Goal: Information Seeking & Learning: Learn about a topic

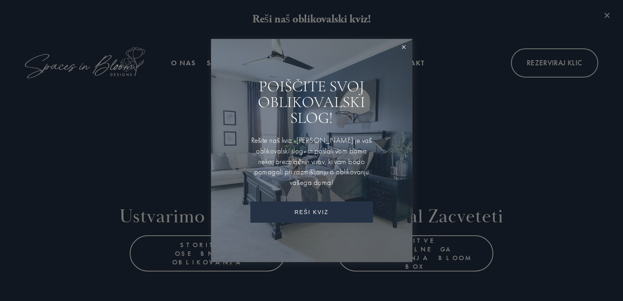
click at [398, 48] on link "Zapri" at bounding box center [404, 47] width 15 height 15
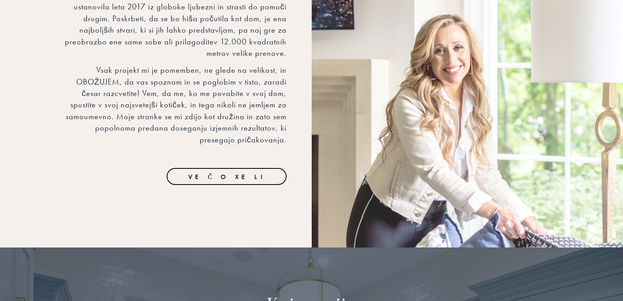
scroll to position [1189, 0]
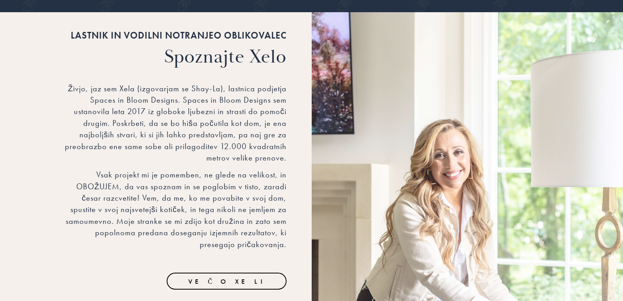
click at [226, 272] on link "VEČ O XELI" at bounding box center [227, 280] width 120 height 17
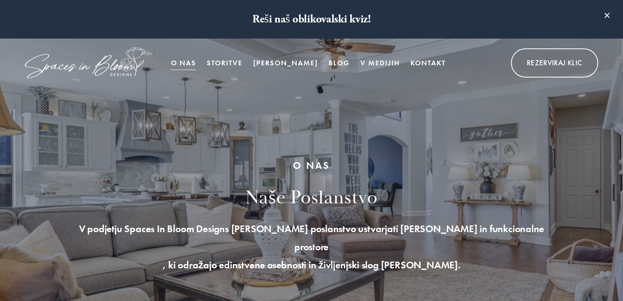
click at [0, 0] on font "Virtualne storitve Bloom Box" at bounding box center [0, 0] width 0 height 0
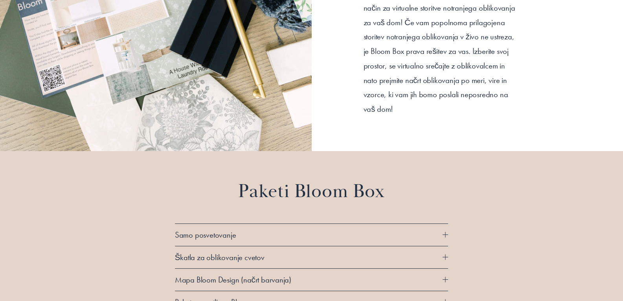
scroll to position [668, 0]
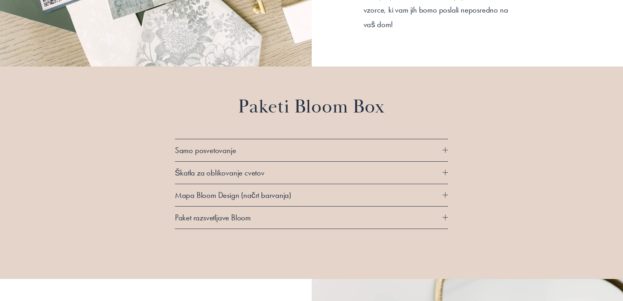
click at [441, 145] on span "Samo posvetovanje" at bounding box center [309, 150] width 268 height 10
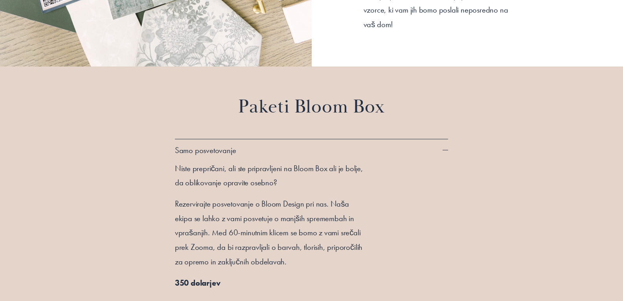
click at [441, 145] on span "Samo posvetovanje" at bounding box center [309, 150] width 268 height 10
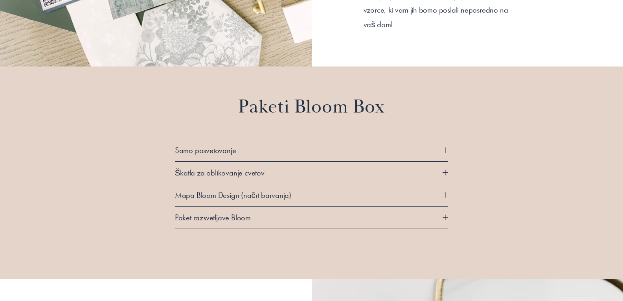
click at [448, 170] on div at bounding box center [446, 173] width 6 height 6
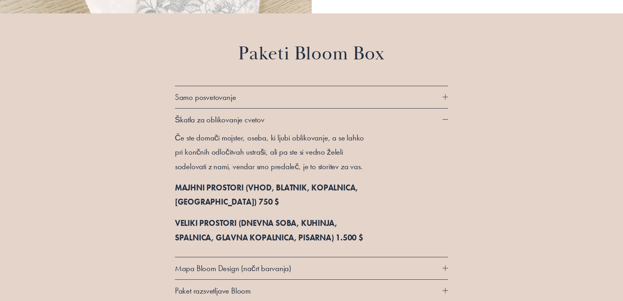
scroll to position [747, 0]
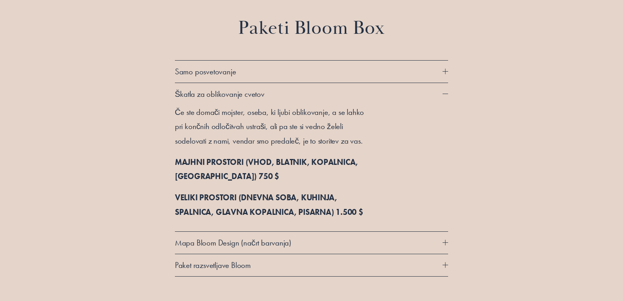
drag, startPoint x: 450, startPoint y: 83, endPoint x: 448, endPoint y: 86, distance: 4.0
click at [448, 86] on div "Paketi Bloom Box Samo posvetovanje Niste prepričani, ali ste pripravljeni na Bl…" at bounding box center [311, 147] width 623 height 318
click at [445, 94] on div at bounding box center [446, 94] width 6 height 0
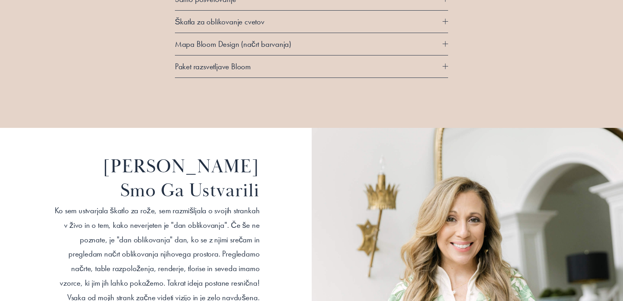
scroll to position [825, 0]
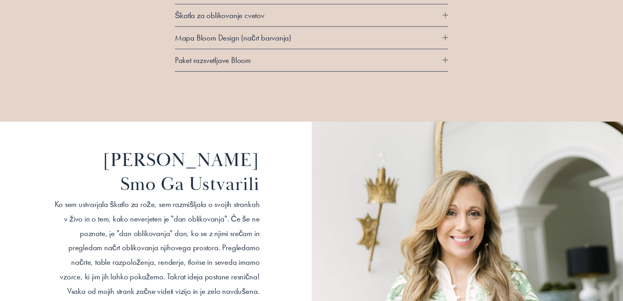
click at [442, 55] on span "Paket razsvetljave Bloom" at bounding box center [309, 60] width 268 height 10
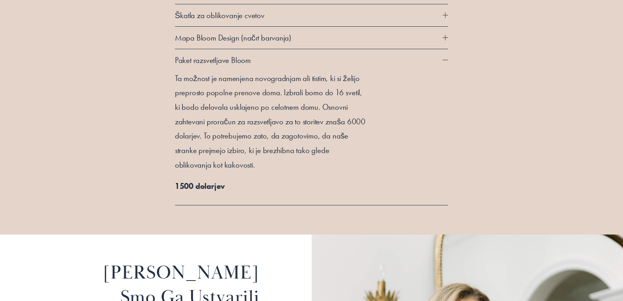
click at [442, 55] on span "Paket razsvetljave Bloom" at bounding box center [309, 60] width 268 height 10
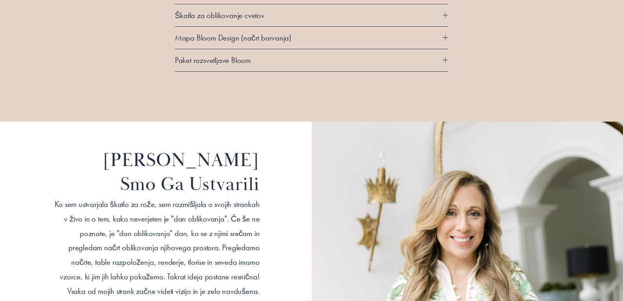
click at [442, 33] on span "Mapa Bloom Design (načrt barvanja)" at bounding box center [309, 38] width 268 height 10
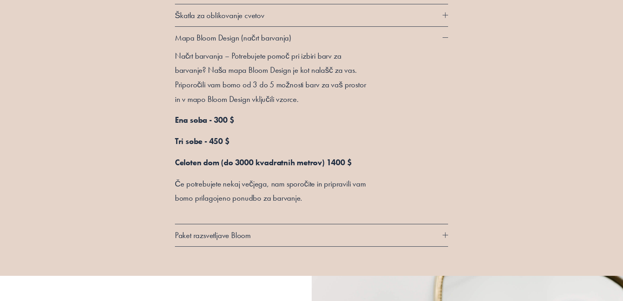
click at [442, 33] on span "Mapa Bloom Design (načrt barvanja)" at bounding box center [309, 38] width 268 height 10
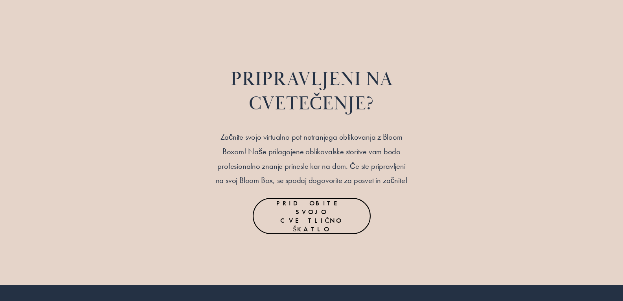
scroll to position [2987, 0]
